Goal: Task Accomplishment & Management: Manage account settings

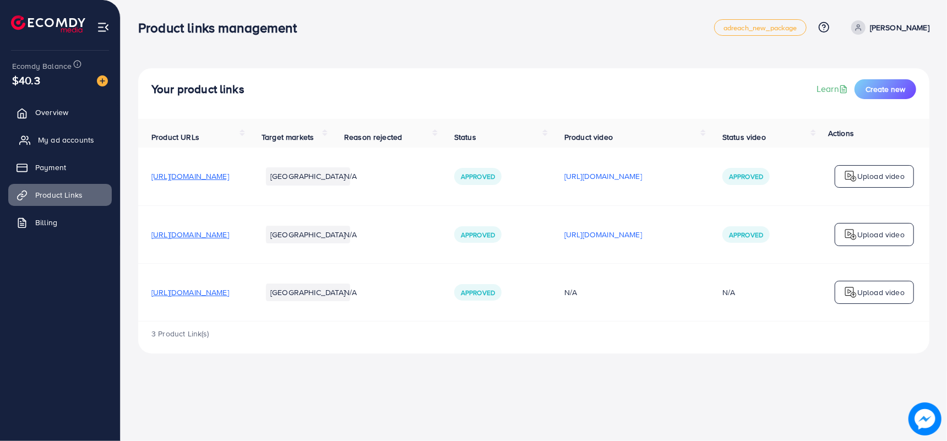
click at [57, 136] on span "My ad accounts" at bounding box center [66, 139] width 56 height 11
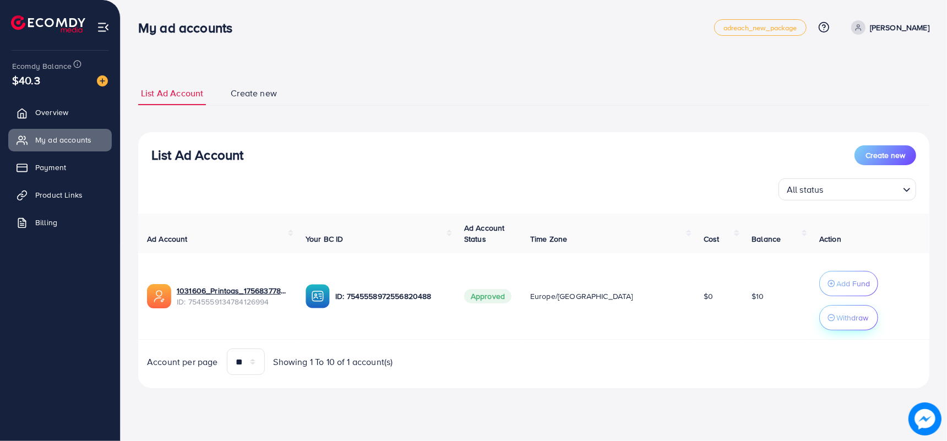
click at [827, 322] on div "Withdraw" at bounding box center [848, 317] width 42 height 13
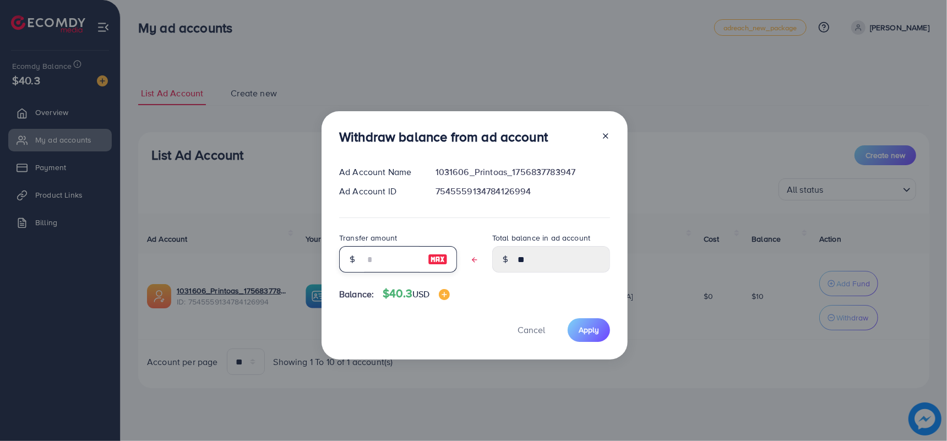
click at [377, 259] on input "text" at bounding box center [391, 259] width 55 height 26
drag, startPoint x: 377, startPoint y: 260, endPoint x: 362, endPoint y: 254, distance: 16.4
click at [362, 254] on div at bounding box center [398, 259] width 118 height 26
type input "*"
type input "****"
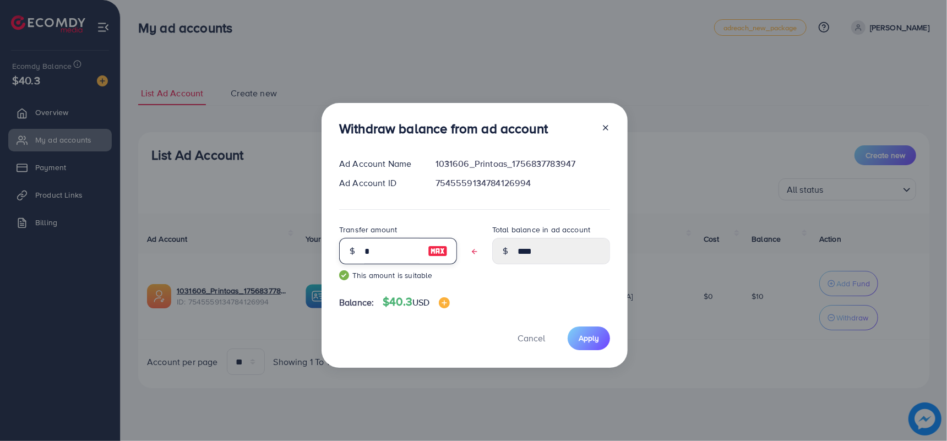
type input "*"
click at [494, 292] on div "Withdraw balance from ad account Ad Account Name 1031606_Printoas_1756837783947…" at bounding box center [474, 235] width 306 height 265
click at [606, 128] on icon at bounding box center [605, 127] width 9 height 9
type input "**"
